Goal: Transaction & Acquisition: Purchase product/service

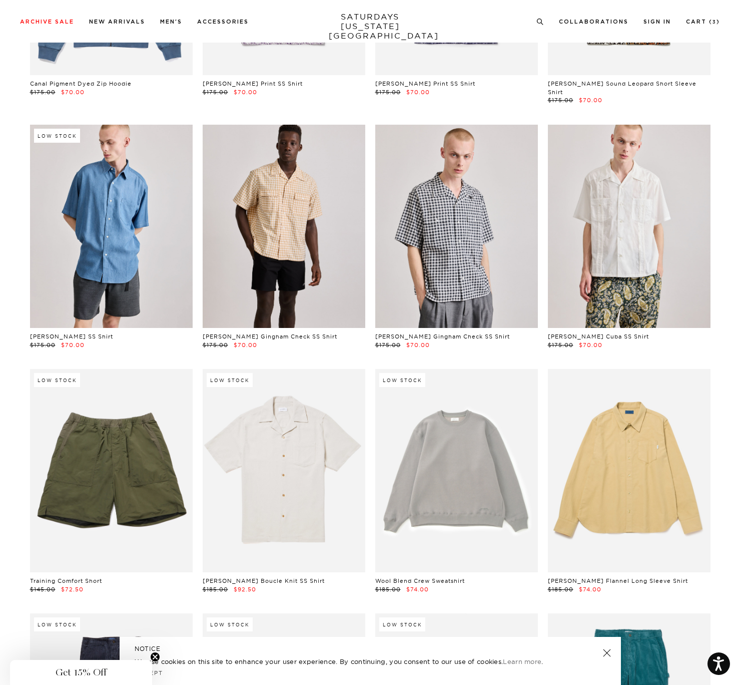
click at [459, 270] on link at bounding box center [456, 226] width 163 height 203
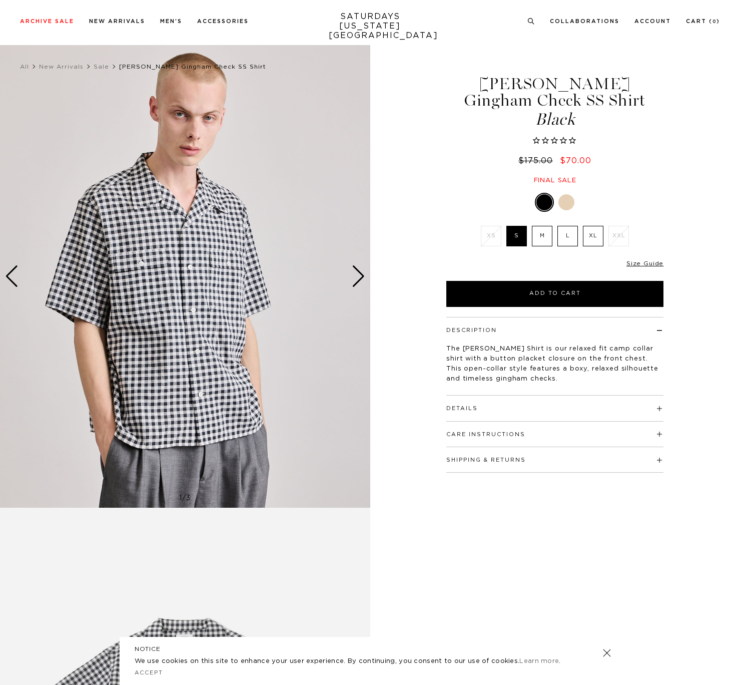
scroll to position [3, 0]
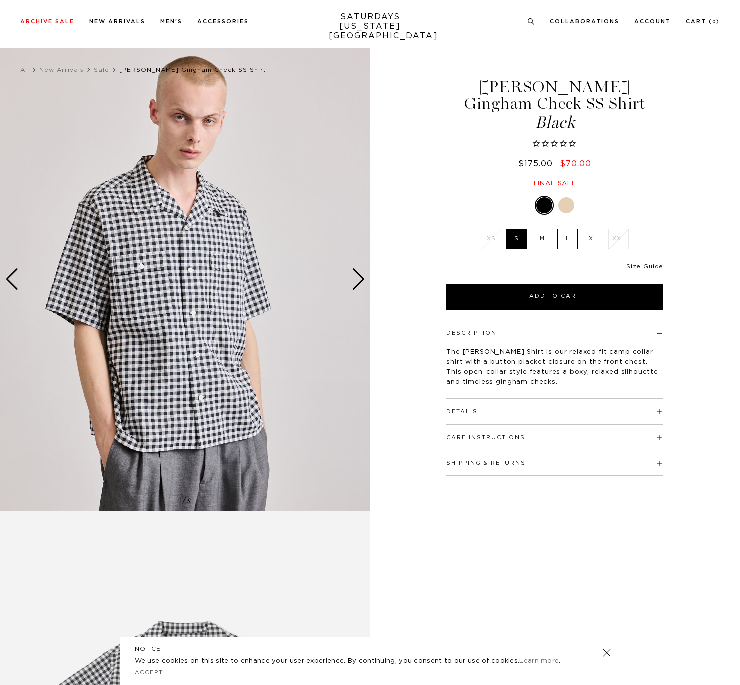
click at [361, 278] on div "Next slide" at bounding box center [359, 279] width 14 height 22
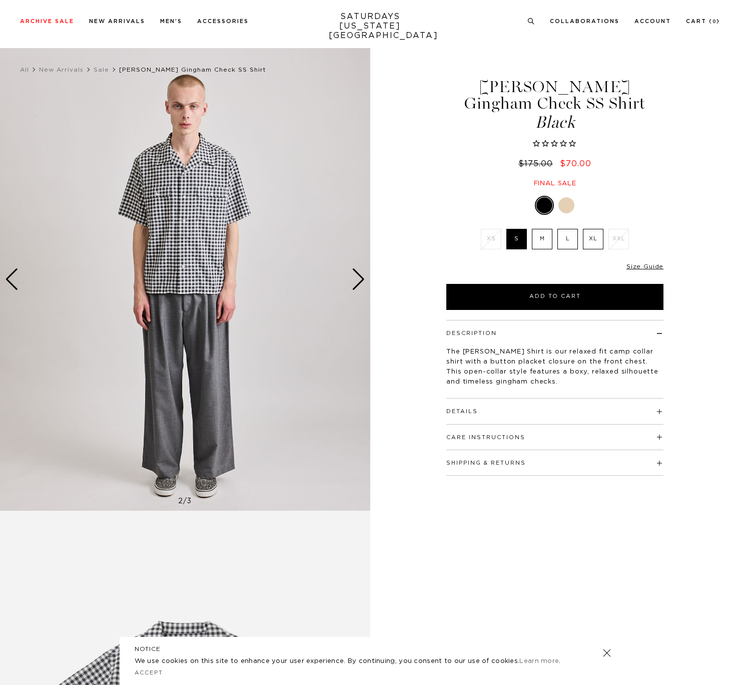
click at [361, 278] on div "Next slide" at bounding box center [359, 279] width 14 height 22
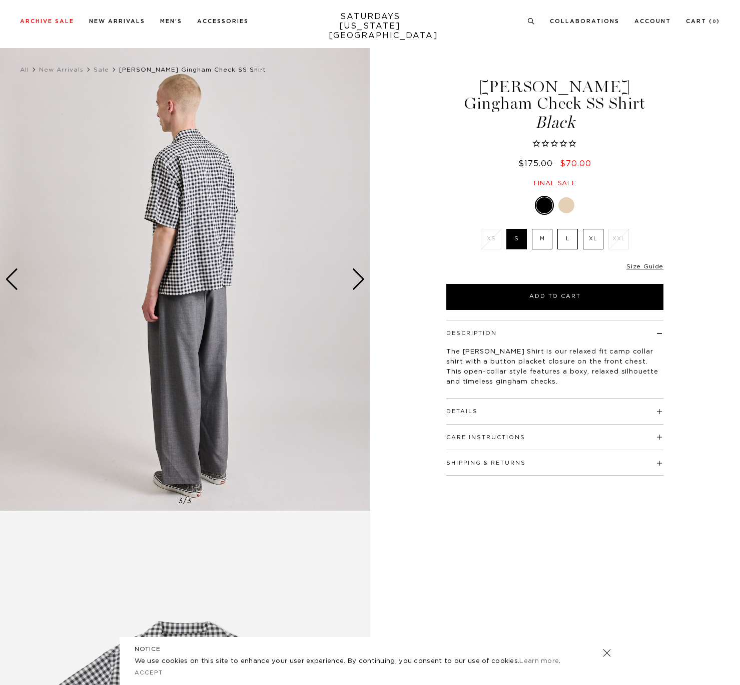
click at [361, 278] on div "Next slide" at bounding box center [359, 279] width 14 height 22
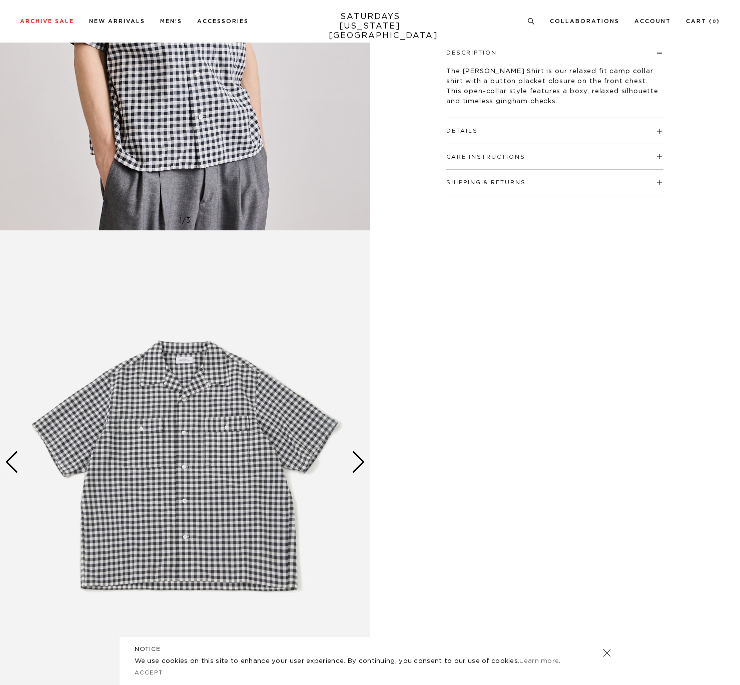
scroll to position [285, 1]
